Goal: Task Accomplishment & Management: Manage account settings

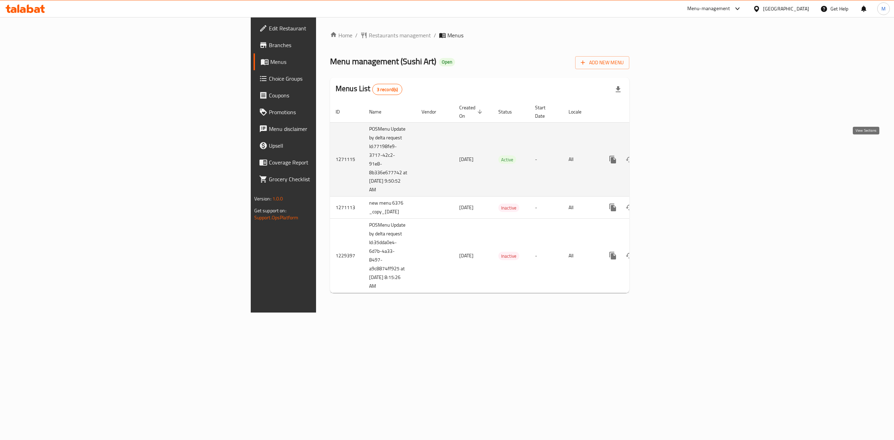
click at [672, 154] on link "enhanced table" at bounding box center [663, 159] width 17 height 17
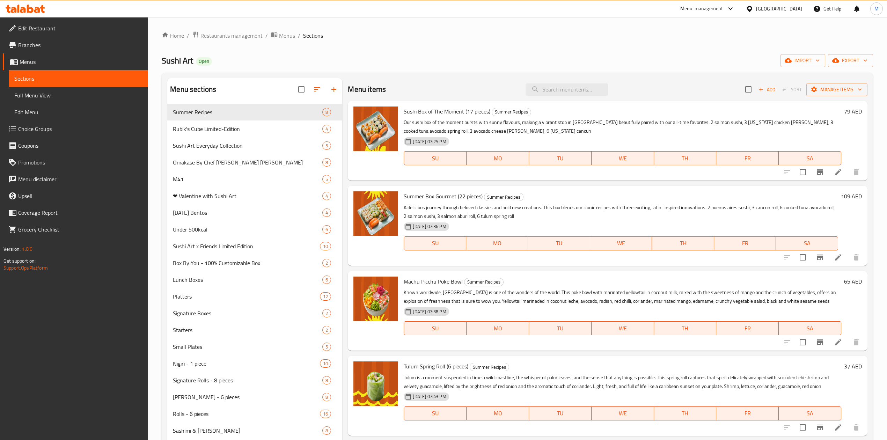
click at [544, 83] on div "Menu items Add Sort Manage items" at bounding box center [607, 89] width 519 height 23
click at [539, 89] on input "search" at bounding box center [567, 89] width 82 height 12
paste input "Shrimpy (15 pcs)"
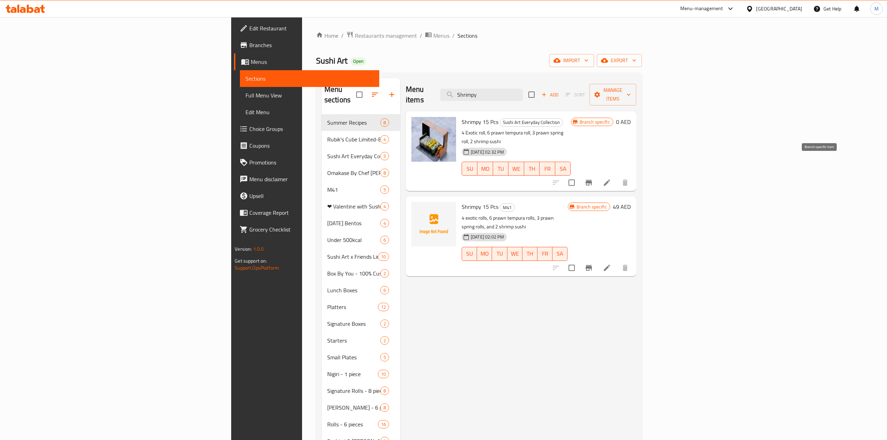
type input "Shrimpy"
click at [593, 178] on icon "Branch-specific-item" at bounding box center [589, 182] width 8 height 8
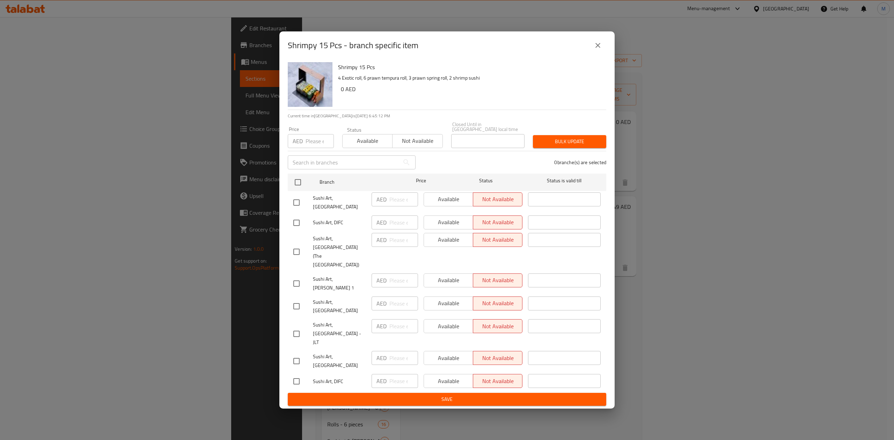
click at [589, 54] on div "Shrimpy 15 Pcs - branch specific item" at bounding box center [447, 45] width 319 height 17
click at [594, 50] on icon "close" at bounding box center [598, 45] width 8 height 8
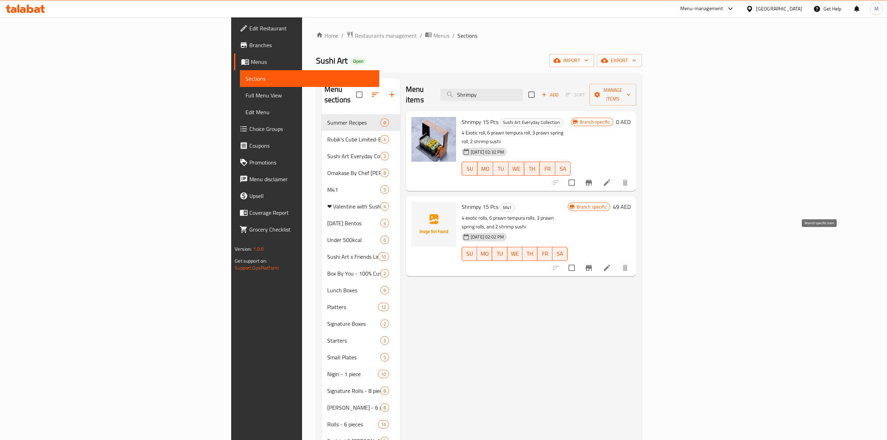
click at [592, 265] on icon "Branch-specific-item" at bounding box center [589, 268] width 6 height 6
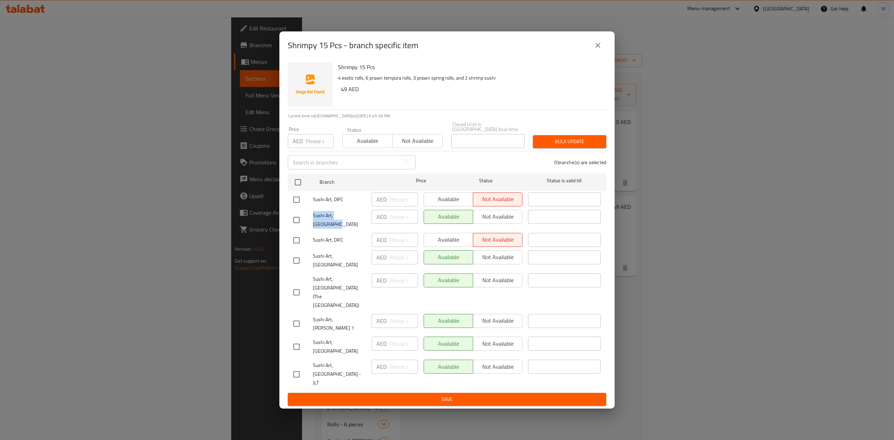
drag, startPoint x: 358, startPoint y: 237, endPoint x: 309, endPoint y: 238, distance: 49.3
click at [306, 233] on div "Sushi Art, [GEOGRAPHIC_DATA]" at bounding box center [330, 220] width 78 height 26
drag, startPoint x: 359, startPoint y: 319, endPoint x: 306, endPoint y: 321, distance: 52.8
click at [298, 321] on div "Sushi Art, [PERSON_NAME] 1" at bounding box center [330, 324] width 78 height 26
click at [483, 42] on div "Shrimpy 15 Pcs - branch specific item Shrimpy 15 Pcs 4 exotic rolls, 6 prawn te…" at bounding box center [447, 220] width 894 height 440
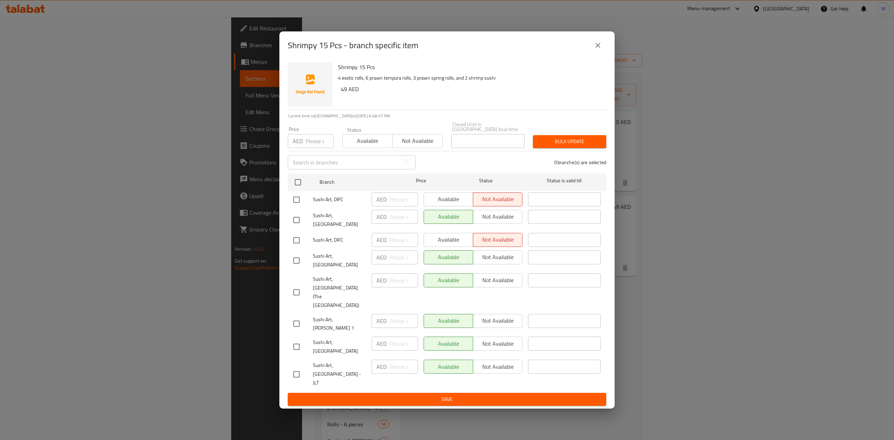
click at [125, 30] on div "Shrimpy 15 Pcs - branch specific item Shrimpy 15 Pcs 4 exotic rolls, 6 prawn te…" at bounding box center [447, 220] width 894 height 440
click at [305, 41] on div "Shrimpy 15 Pcs - branch specific item Shrimpy 15 Pcs 4 exotic rolls, 6 prawn te…" at bounding box center [447, 220] width 894 height 440
click at [604, 54] on button "close" at bounding box center [598, 45] width 17 height 17
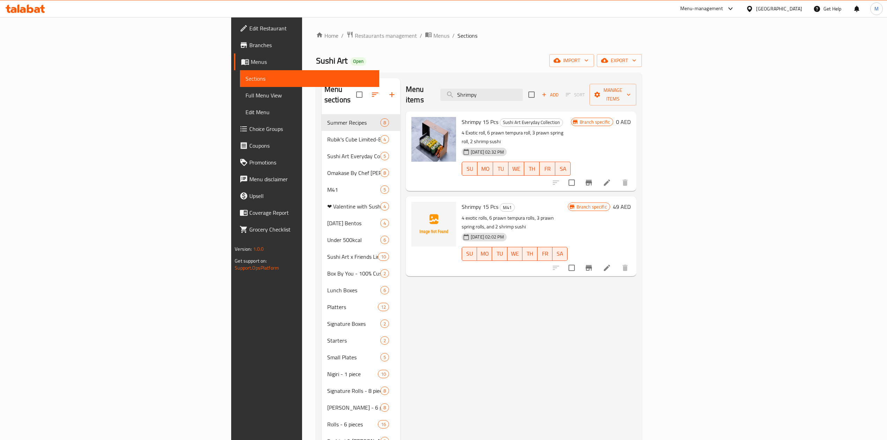
click at [234, 23] on link "Edit Restaurant" at bounding box center [306, 28] width 145 height 17
